Goal: Task Accomplishment & Management: Use online tool/utility

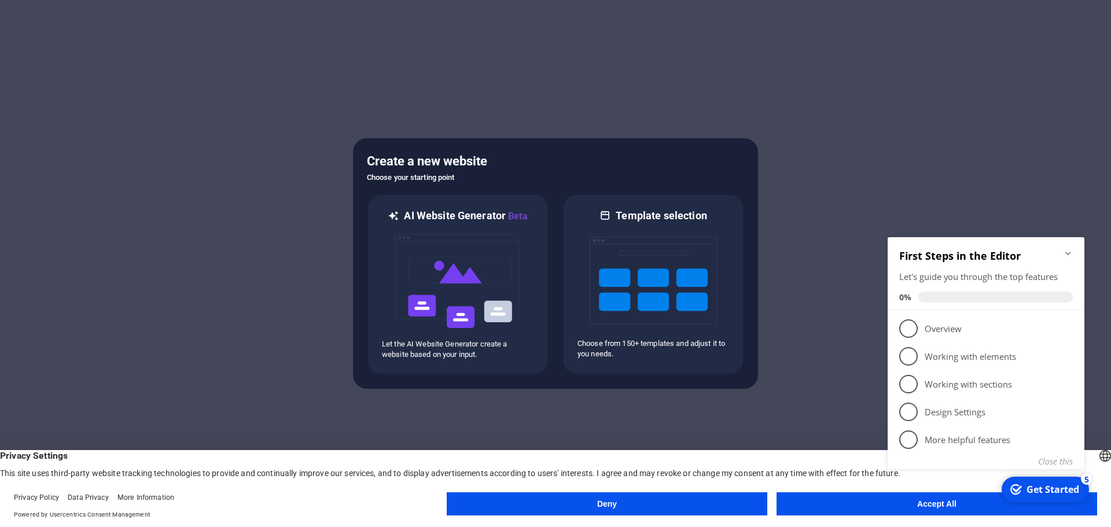
click div "checkmark Get Started 5 First Steps in the Editor Let's guide you through the t…"
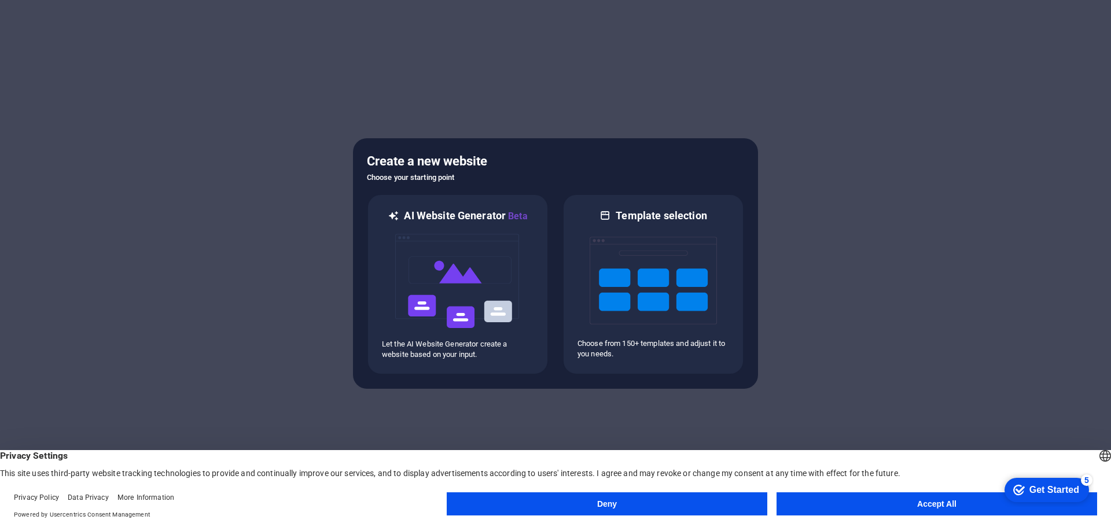
click at [922, 506] on button "Accept All" at bounding box center [936, 503] width 321 height 23
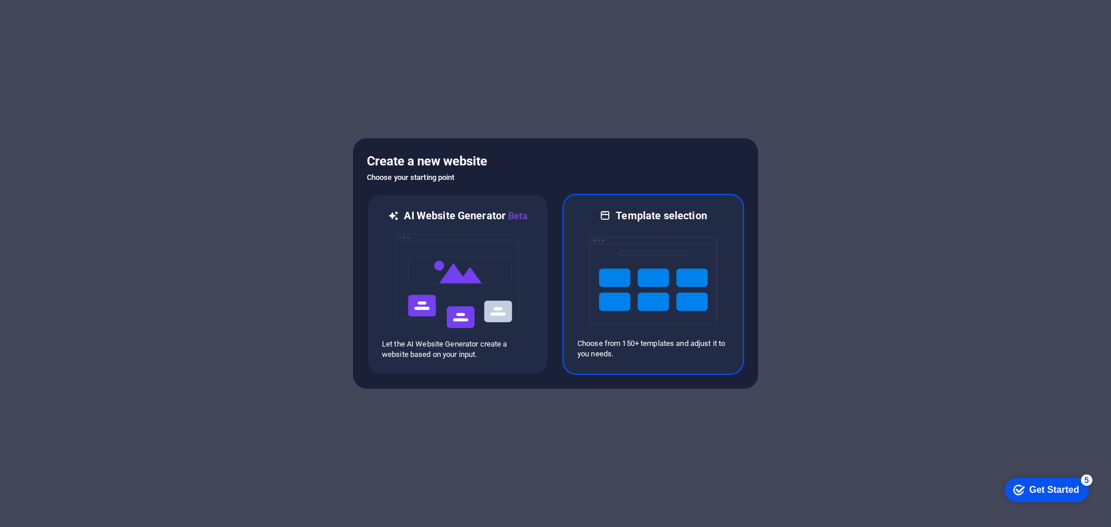
click at [634, 305] on img at bounding box center [653, 281] width 127 height 116
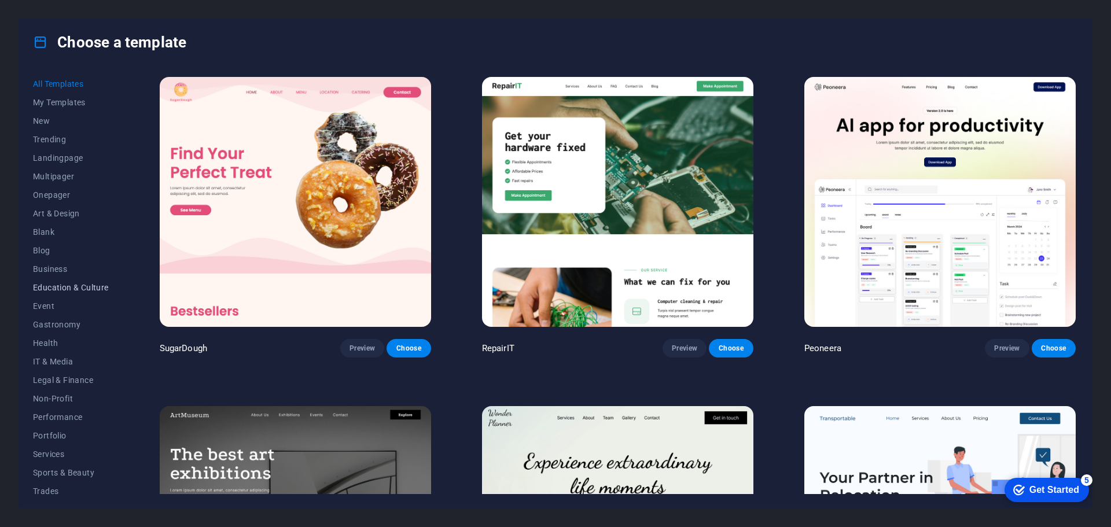
click at [68, 286] on span "Education & Culture" at bounding box center [71, 287] width 76 height 9
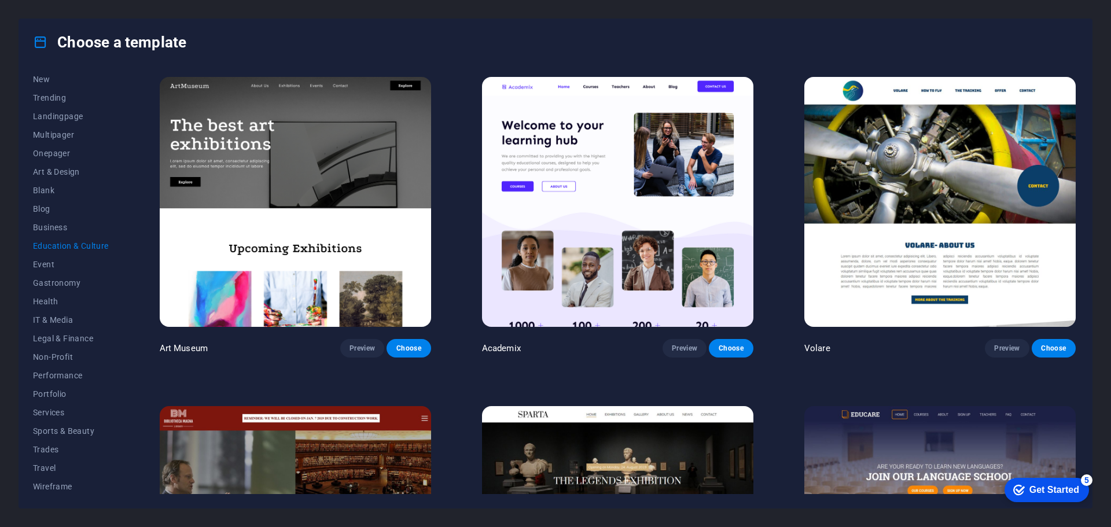
scroll to position [43, 0]
click at [623, 207] on img at bounding box center [617, 202] width 271 height 250
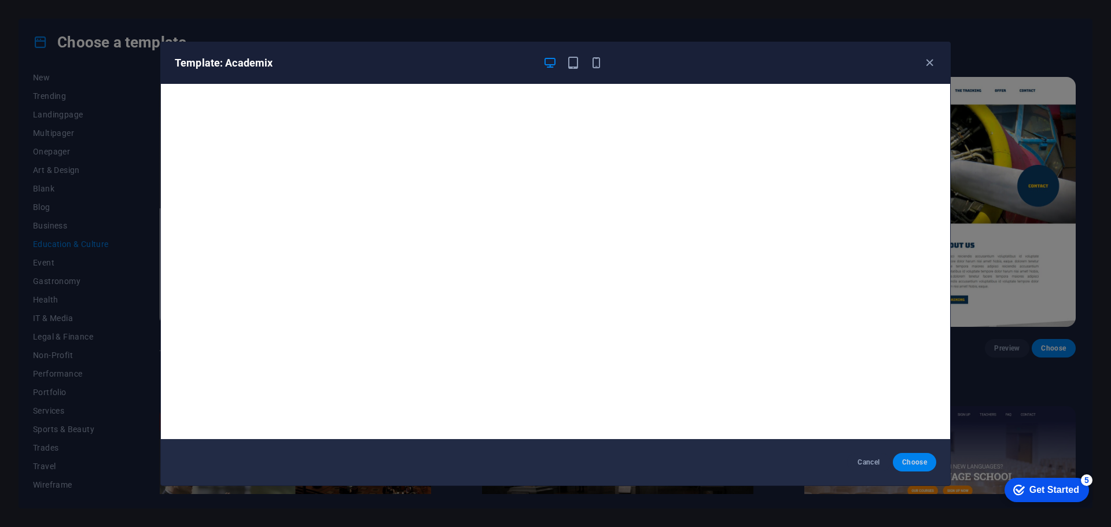
click at [908, 462] on span "Choose" at bounding box center [914, 462] width 25 height 9
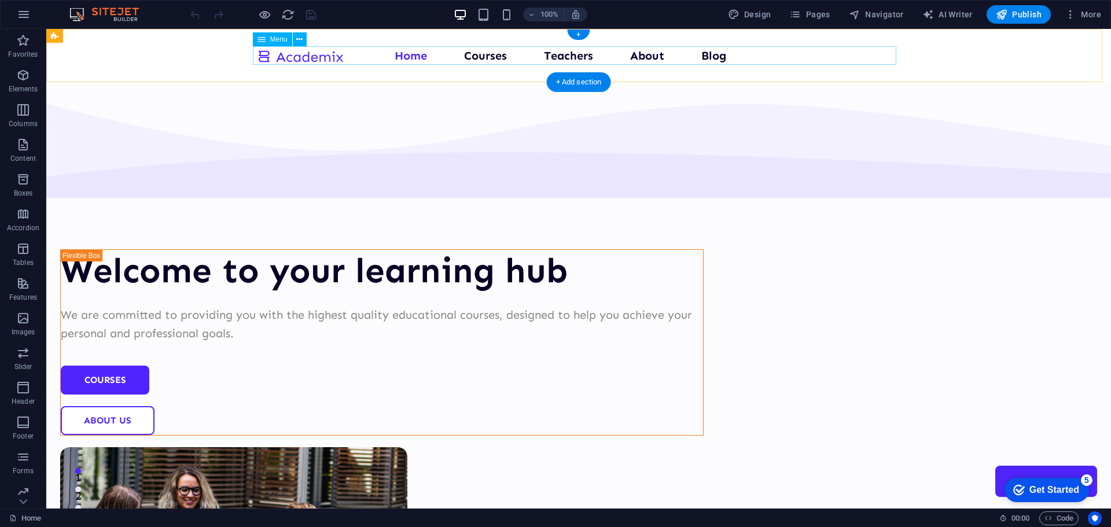
click at [478, 56] on nav "Home Courses Teachers About Blog Contact Us" at bounding box center [578, 55] width 643 height 19
click at [1025, 14] on span "Publish" at bounding box center [1019, 15] width 46 height 12
